Goal: Transaction & Acquisition: Purchase product/service

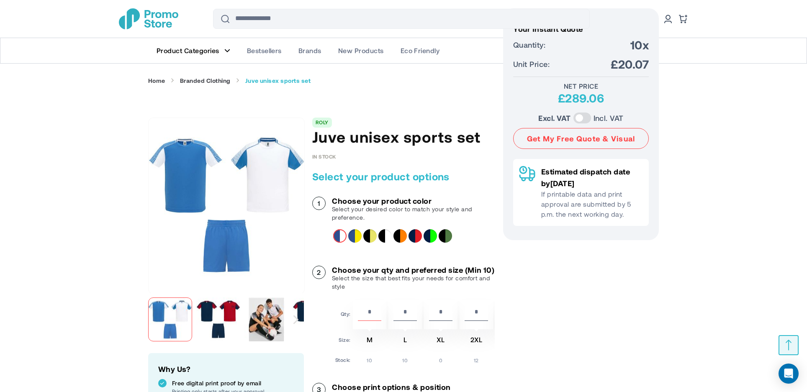
scroll to position [238, 0]
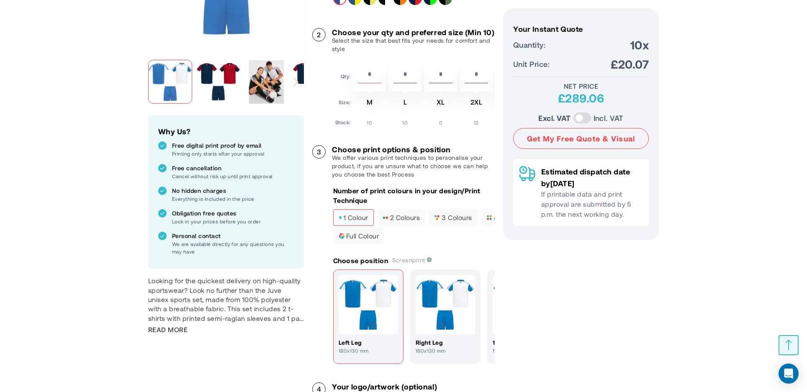
drag, startPoint x: 376, startPoint y: 82, endPoint x: 347, endPoint y: 83, distance: 29.3
click at [347, 83] on tr "Qty: ** * * * *" at bounding box center [431, 77] width 193 height 29
type input "*"
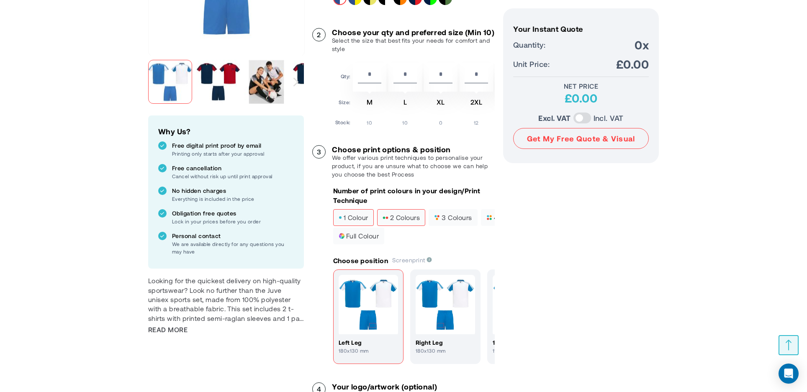
click at [403, 221] on span "2 colours" at bounding box center [401, 218] width 37 height 6
click at [450, 221] on span "3 colours" at bounding box center [453, 218] width 38 height 6
click at [445, 307] on img at bounding box center [445, 304] width 59 height 59
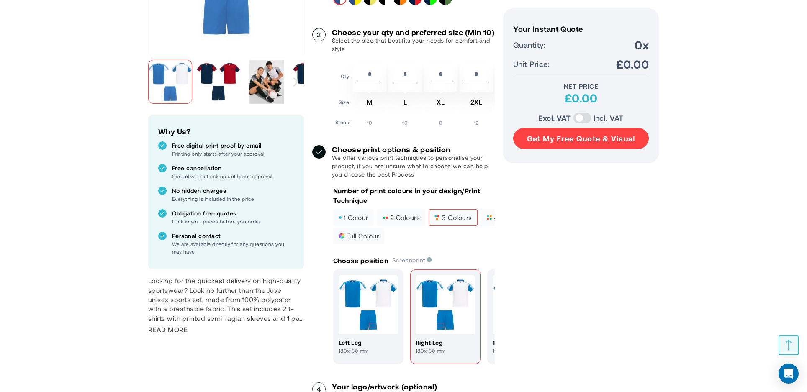
click at [558, 137] on button "Get My Free Quote & Visual" at bounding box center [581, 138] width 136 height 21
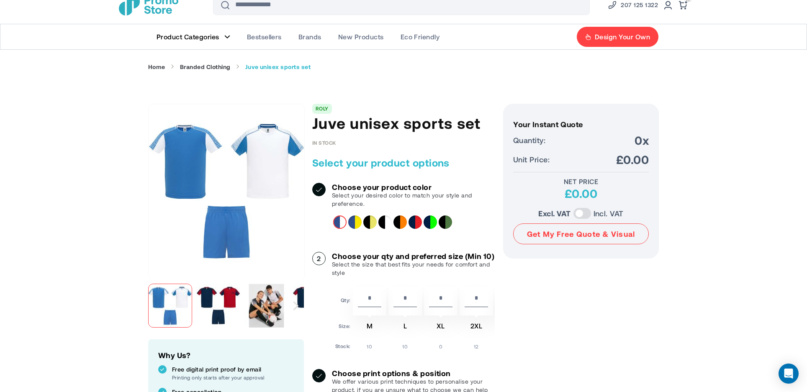
scroll to position [0, 0]
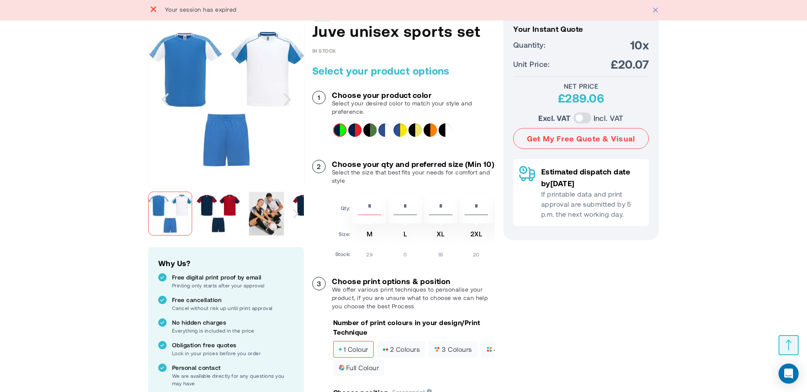
scroll to position [168, 0]
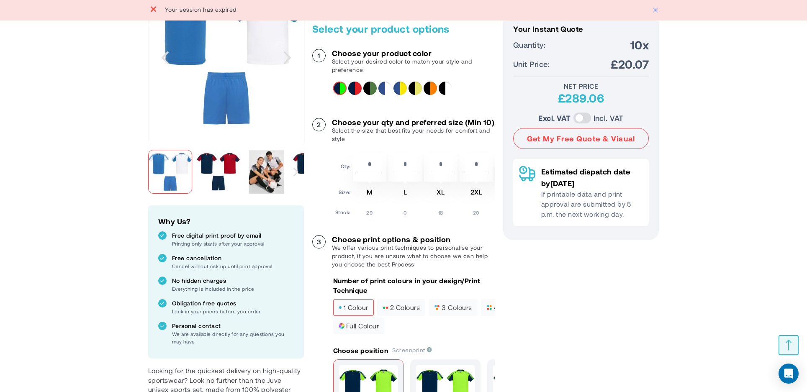
drag, startPoint x: 376, startPoint y: 171, endPoint x: 348, endPoint y: 183, distance: 30.4
click at [327, 177] on div "Choose your qty and preferred size (Min 10) Select the size that best fits your…" at bounding box center [403, 168] width 183 height 100
type input "*"
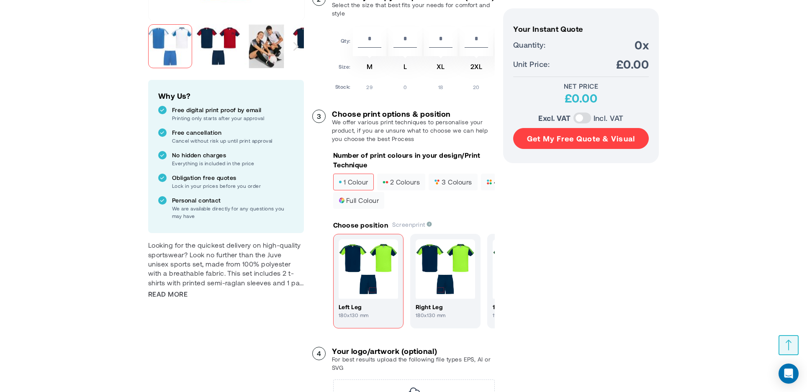
click at [569, 141] on button "Get My Free Quote & Visual" at bounding box center [581, 138] width 136 height 21
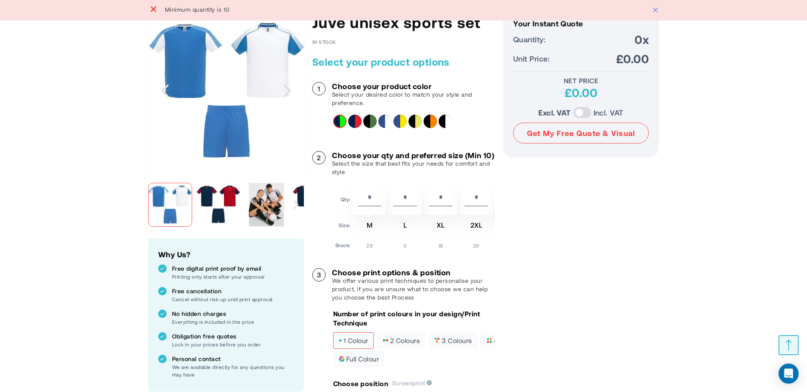
scroll to position [209, 0]
